Goal: Task Accomplishment & Management: Use online tool/utility

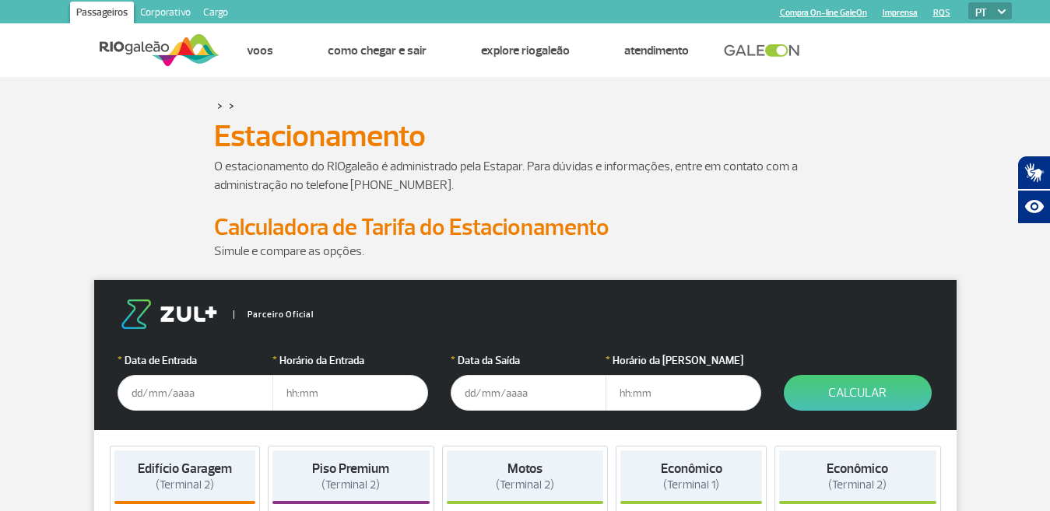
scroll to position [78, 0]
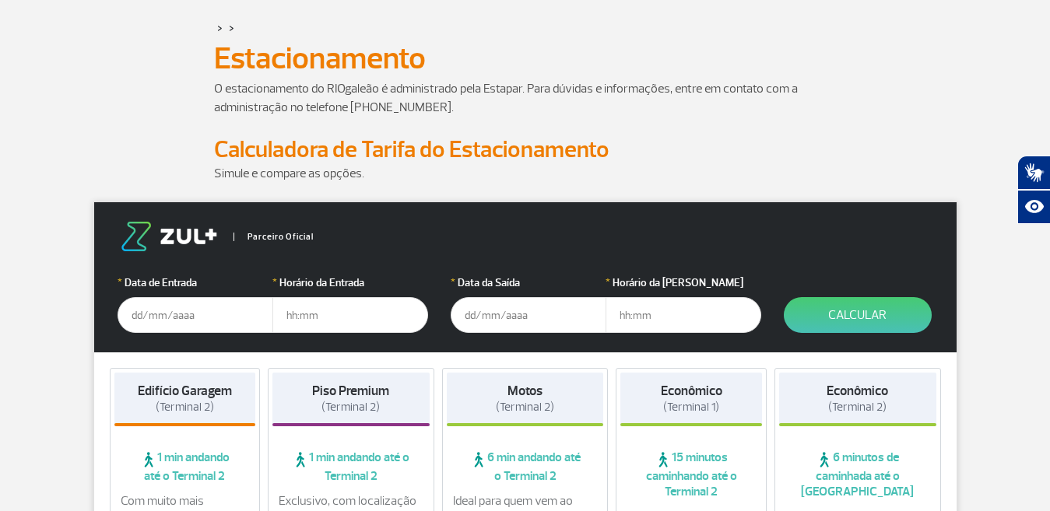
click at [133, 316] on input "text" at bounding box center [196, 315] width 156 height 36
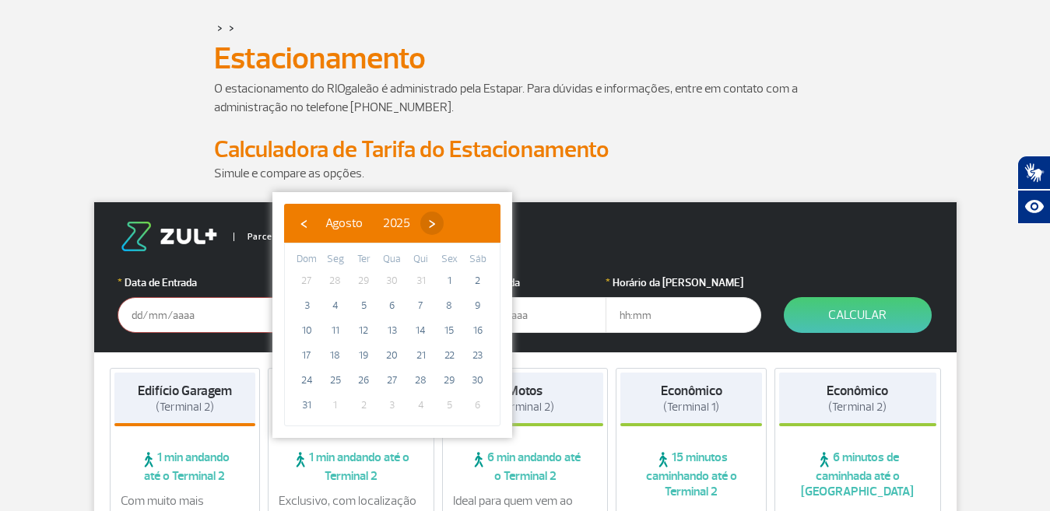
click at [444, 223] on span "›" at bounding box center [431, 223] width 23 height 23
click at [307, 302] on span "7" at bounding box center [306, 305] width 25 height 25
type input "07/09/2025"
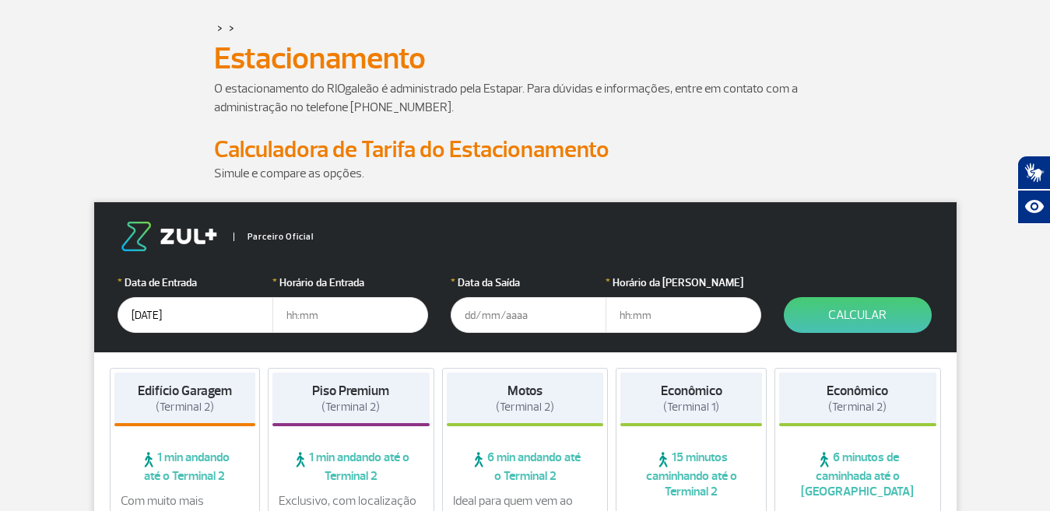
click at [293, 314] on input "text" at bounding box center [350, 315] width 156 height 36
type input "05:00"
click at [469, 323] on input "text" at bounding box center [529, 315] width 156 height 36
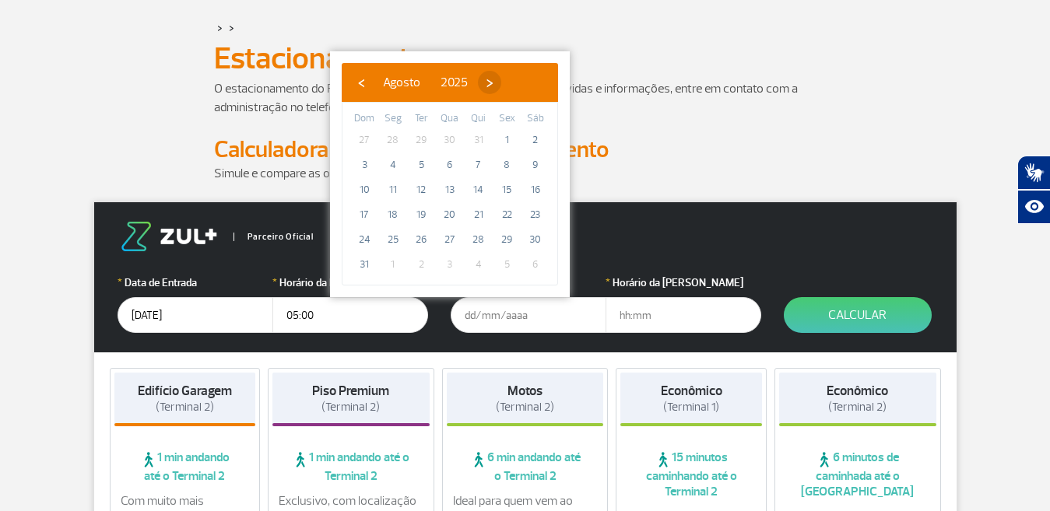
click at [501, 80] on span "›" at bounding box center [489, 82] width 23 height 23
click at [362, 190] on span "14" at bounding box center [364, 189] width 25 height 25
type input "14/09/2025"
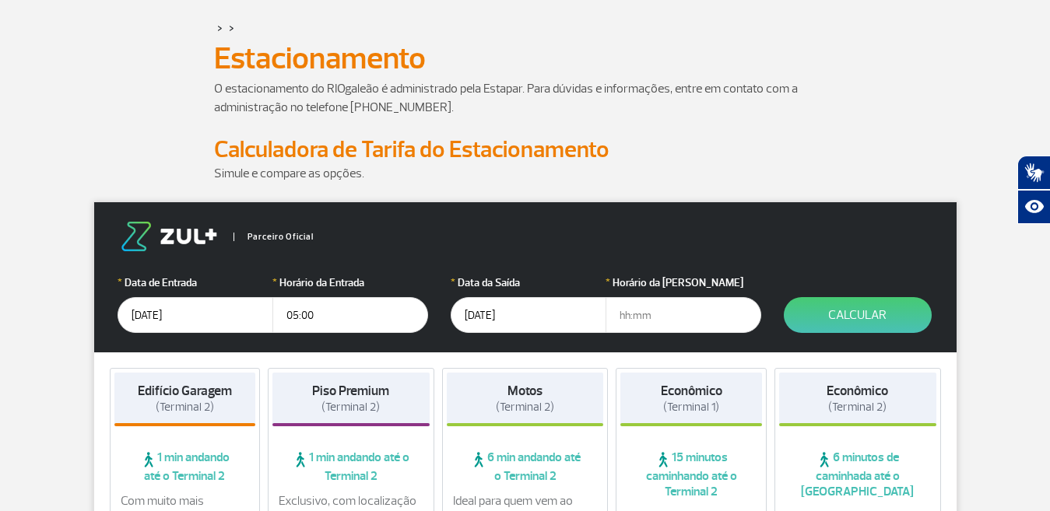
click at [628, 316] on input "text" at bounding box center [684, 315] width 156 height 36
type input "14:00"
click at [855, 315] on button "Calcular" at bounding box center [858, 315] width 148 height 36
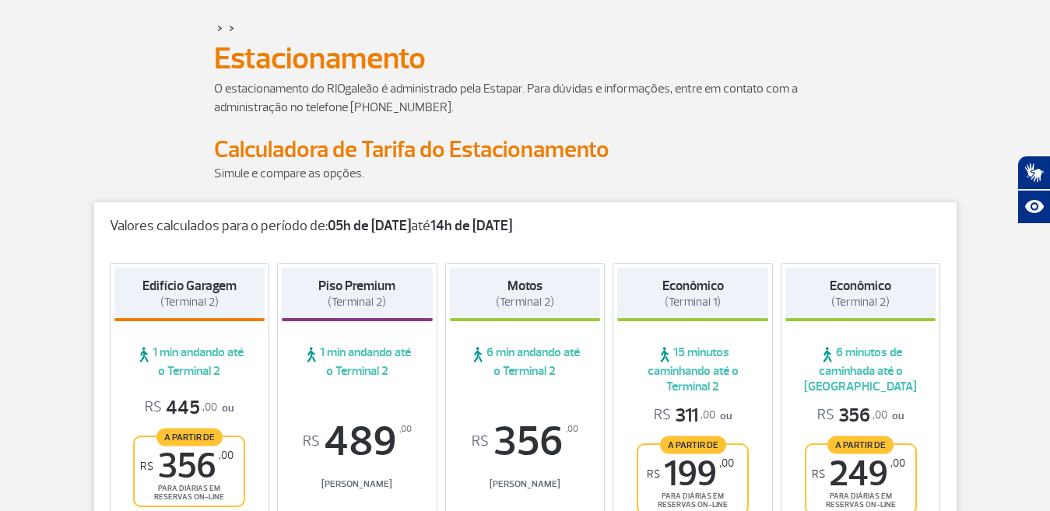
scroll to position [234, 0]
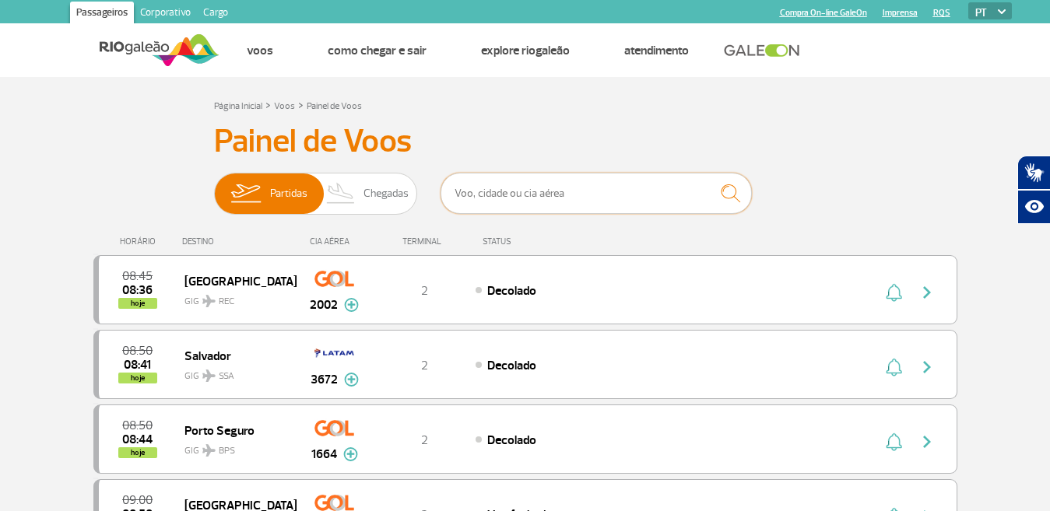
click at [515, 196] on input "text" at bounding box center [596, 193] width 311 height 41
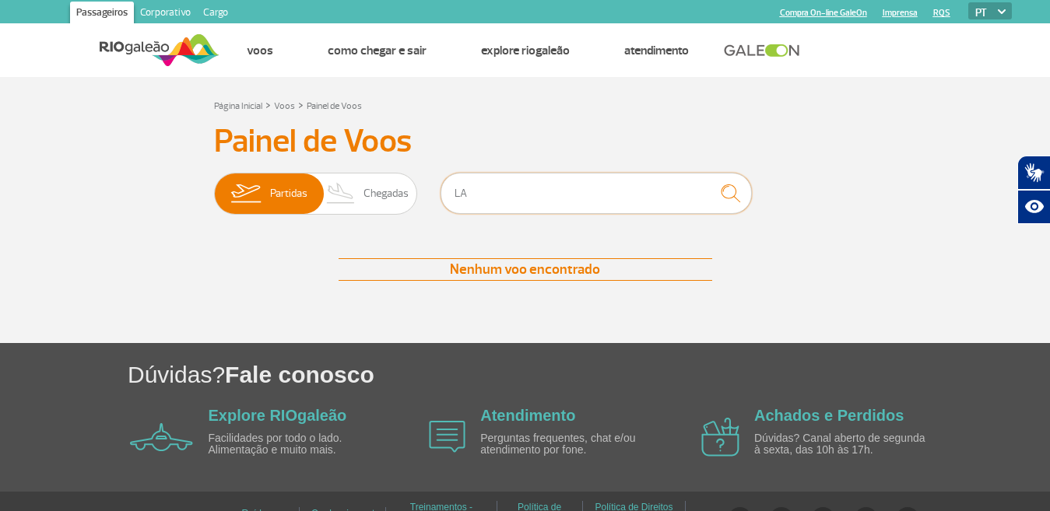
type input "L"
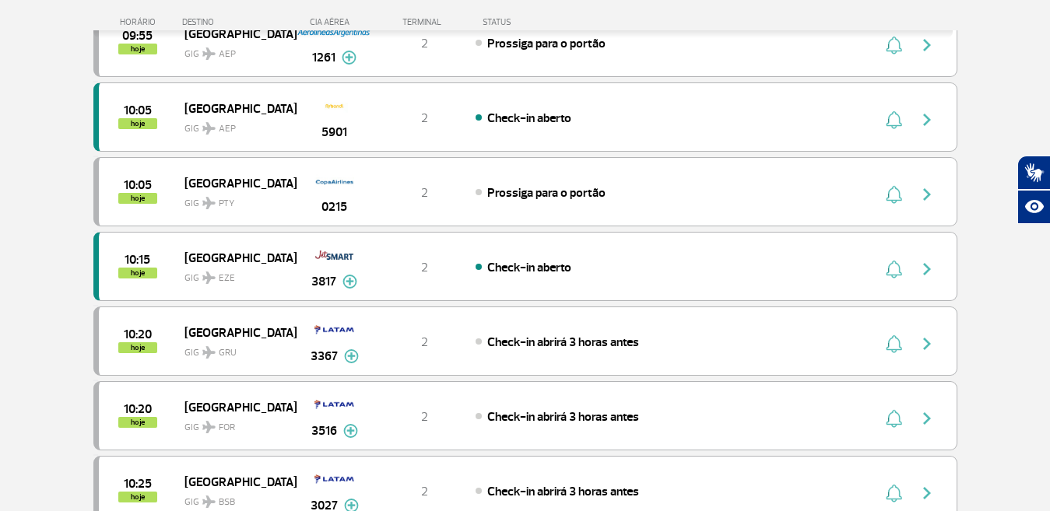
scroll to position [1168, 0]
